Goal: Information Seeking & Learning: Learn about a topic

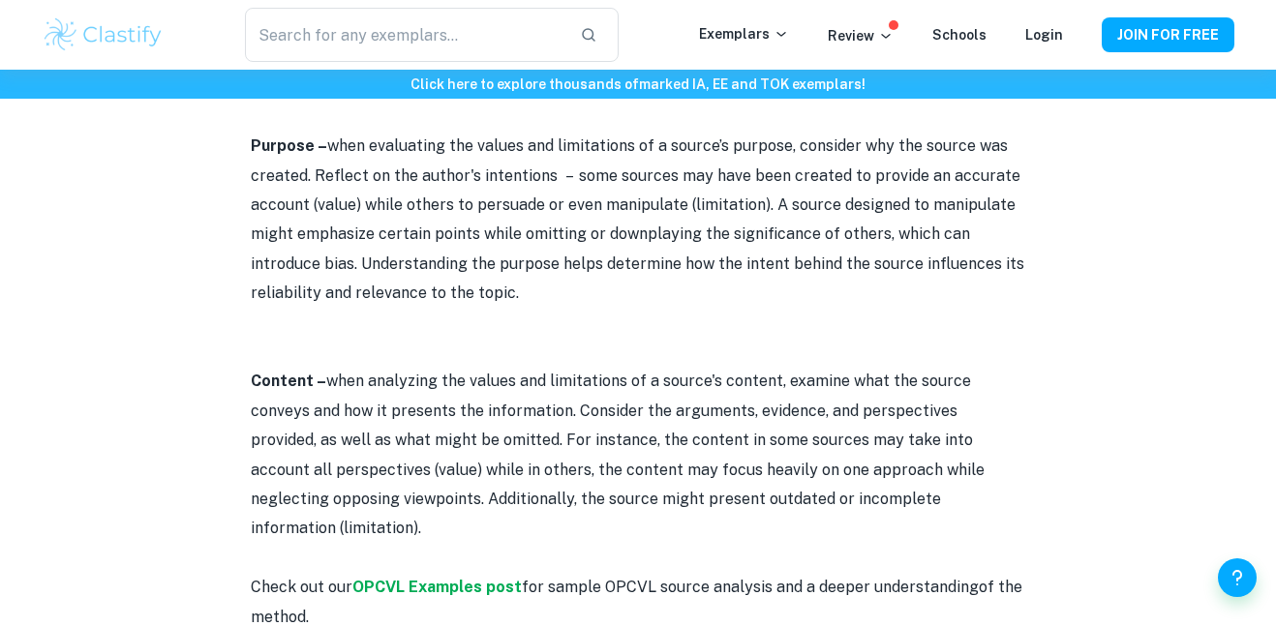
scroll to position [2074, 0]
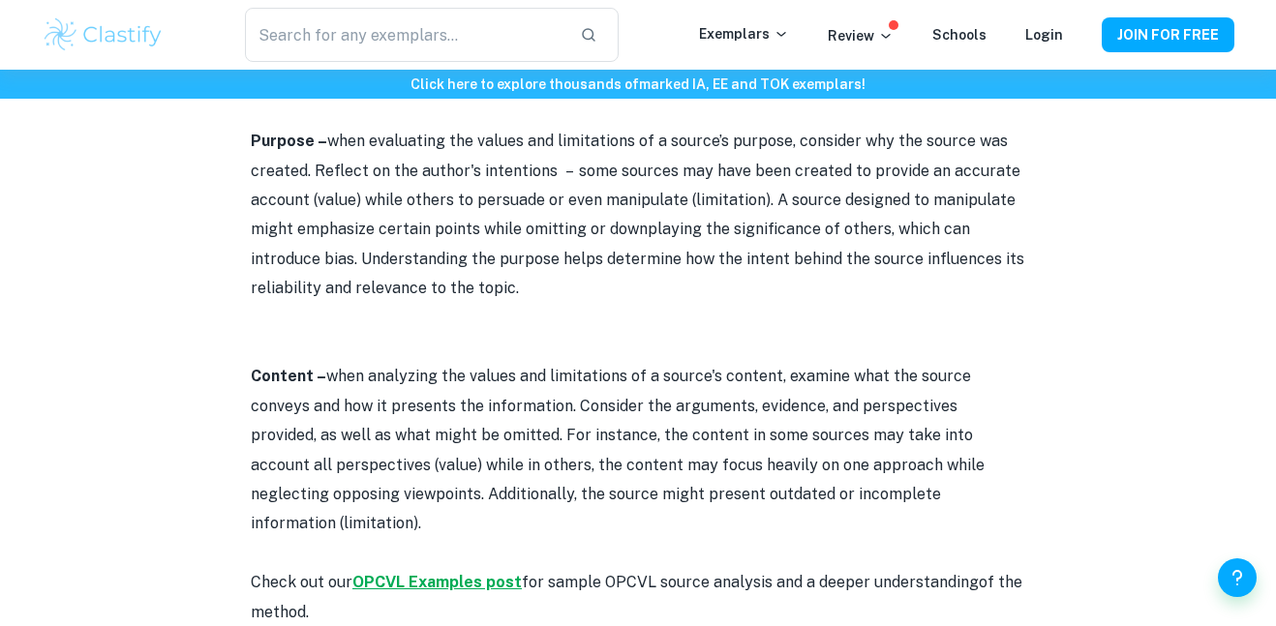
click at [423, 573] on strong "OPCVL Examples post" at bounding box center [436, 582] width 169 height 18
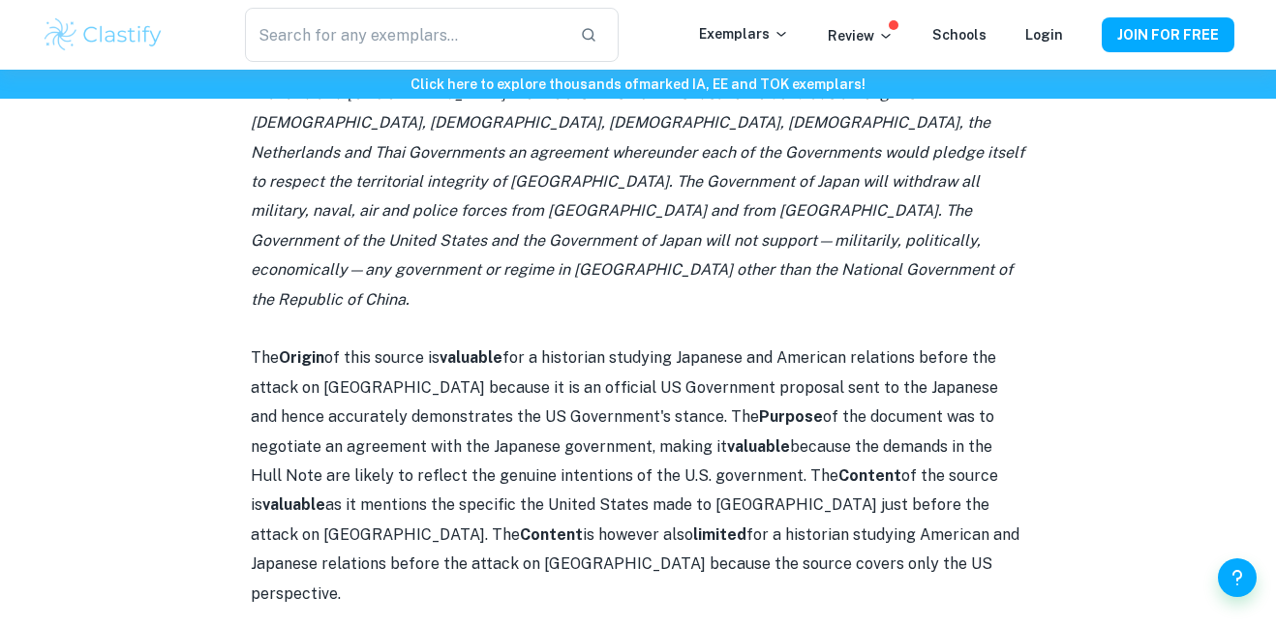
scroll to position [2064, 0]
click at [673, 345] on p "The Origin of this source is valuable for a historian studying Japanese and Ame…" at bounding box center [638, 477] width 774 height 265
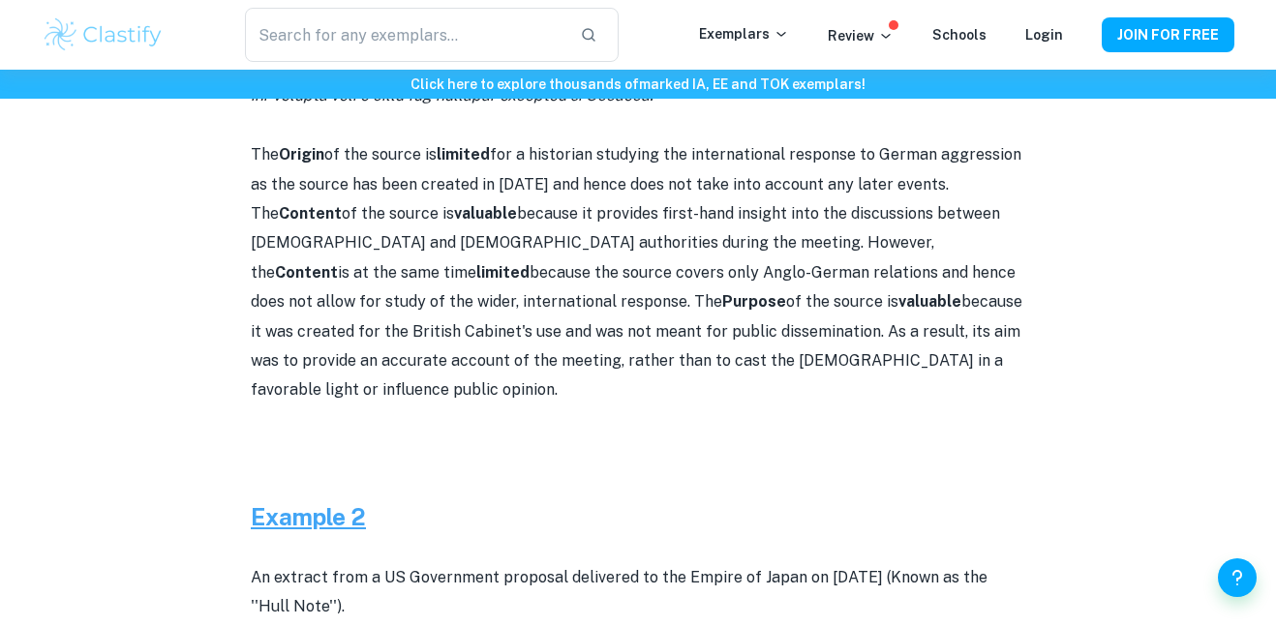
scroll to position [1433, 0]
